Goal: Contribute content: Add original content to the website for others to see

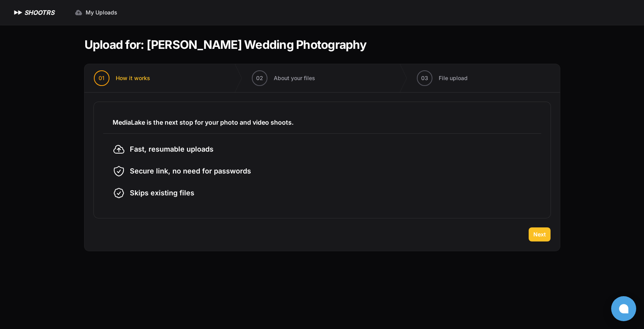
click at [535, 234] on span "Next" at bounding box center [539, 235] width 13 height 8
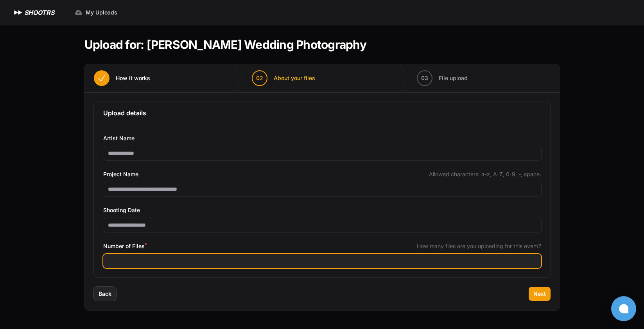
click at [125, 257] on input "Number of Files *" at bounding box center [322, 261] width 438 height 14
click at [127, 261] on input "Number of Files *" at bounding box center [322, 261] width 438 height 14
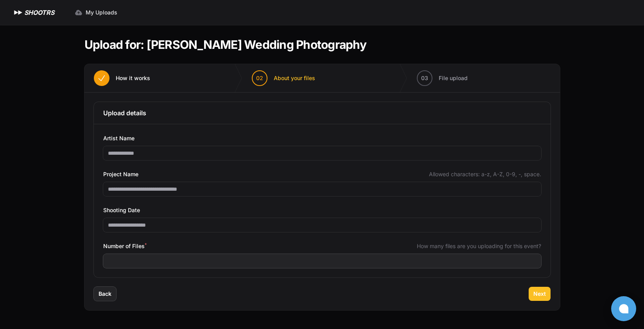
click at [535, 293] on span "Next" at bounding box center [539, 294] width 13 height 8
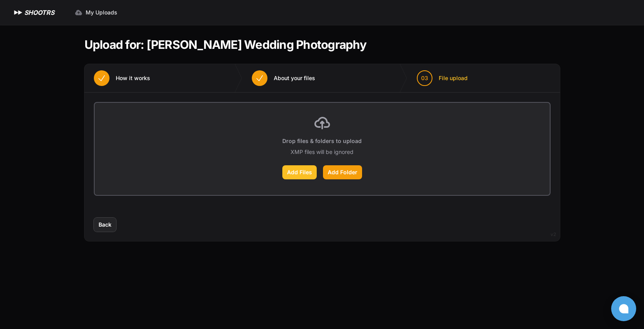
click at [303, 174] on label "Add Files" at bounding box center [299, 172] width 34 height 14
click at [0, 0] on input "Add Files" at bounding box center [0, 0] width 0 height 0
click at [104, 223] on span "Back" at bounding box center [105, 225] width 13 height 8
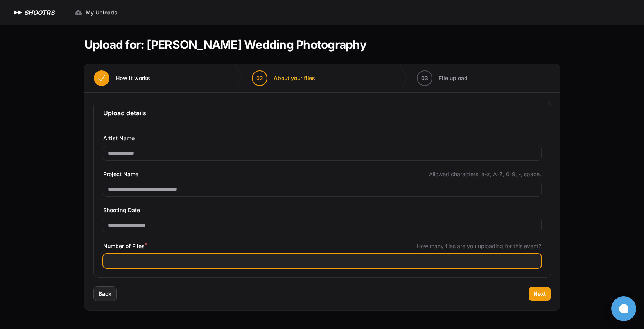
click at [130, 263] on input "****" at bounding box center [322, 261] width 438 height 14
type input "****"
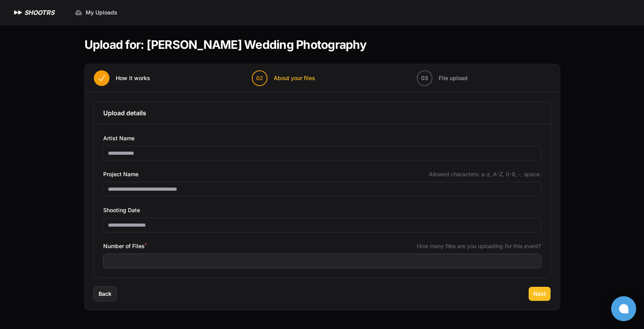
click at [533, 294] on button "Next" at bounding box center [540, 294] width 22 height 14
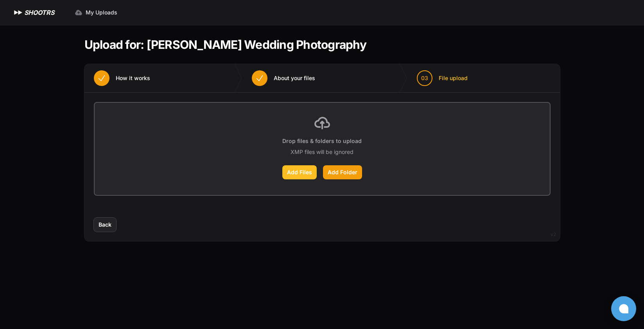
click at [300, 174] on label "Add Files" at bounding box center [299, 172] width 34 height 14
click at [0, 0] on input "Add Files" at bounding box center [0, 0] width 0 height 0
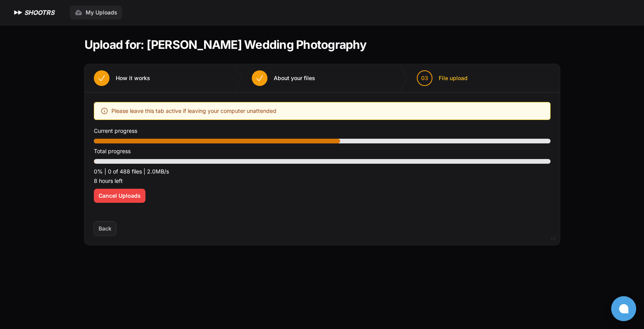
click at [106, 15] on span "My Uploads" at bounding box center [102, 13] width 32 height 8
